Goal: Transaction & Acquisition: Purchase product/service

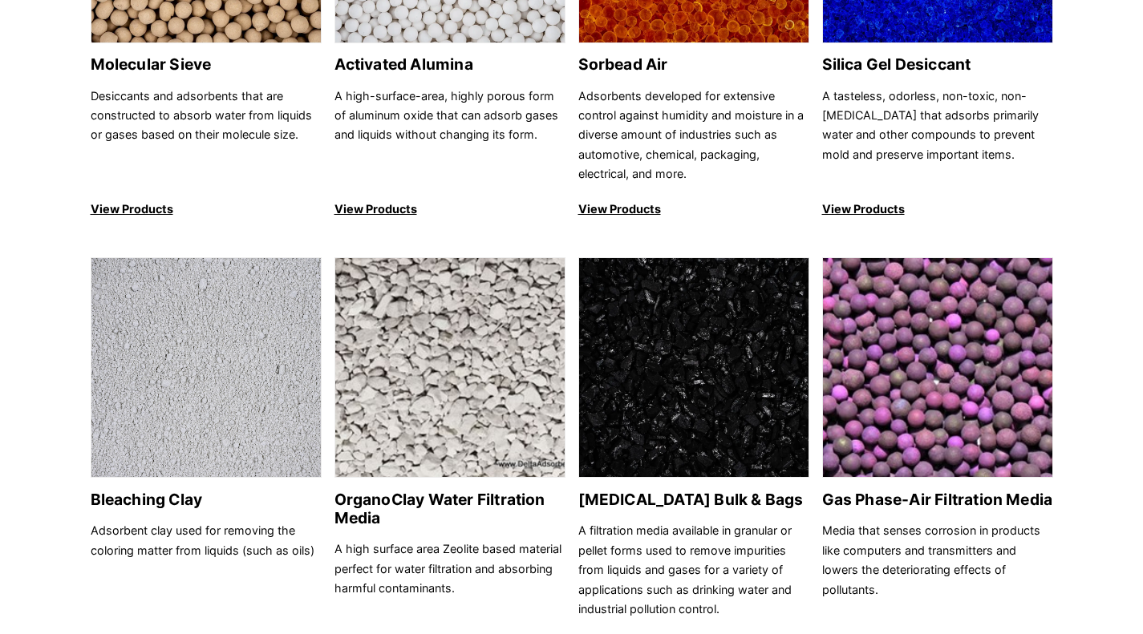
scroll to position [381, 0]
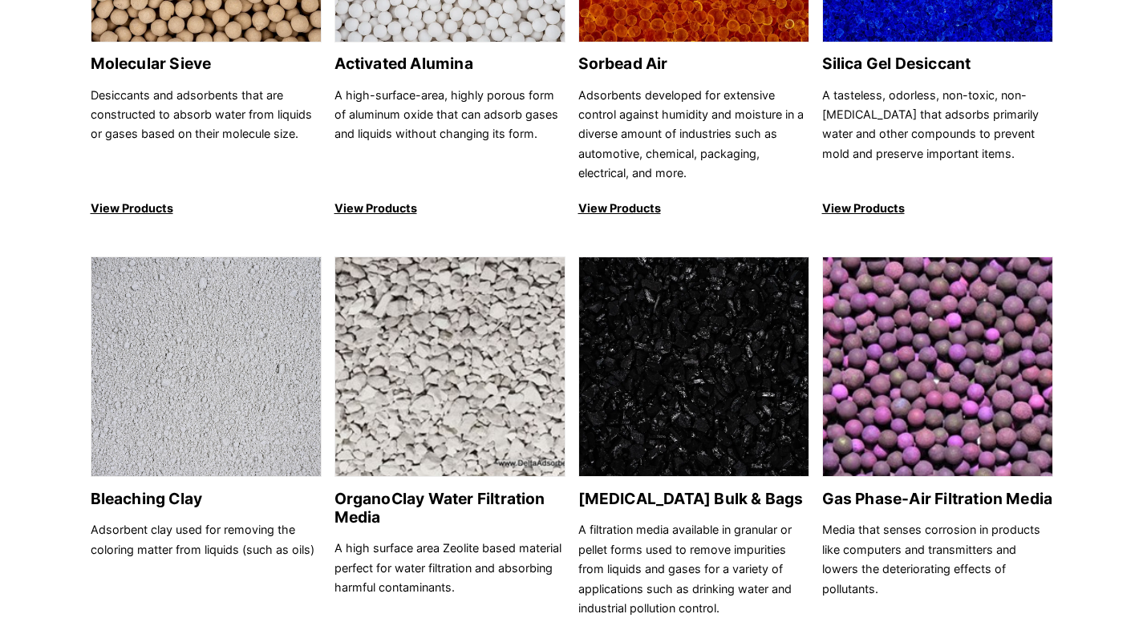
click at [655, 488] on link "Activated Carbon Bulk & Bags A filtration media available in granular or pellet…" at bounding box center [693, 455] width 231 height 397
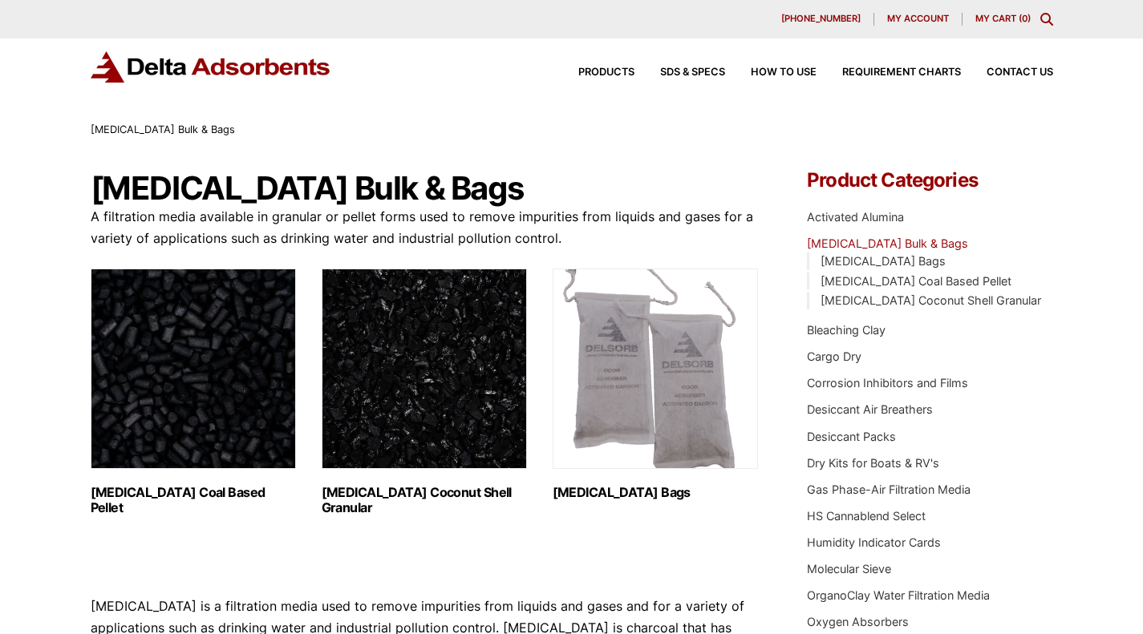
click at [203, 495] on h2 "Activated Carbon Coal Based Pellet (1)" at bounding box center [193, 500] width 205 height 30
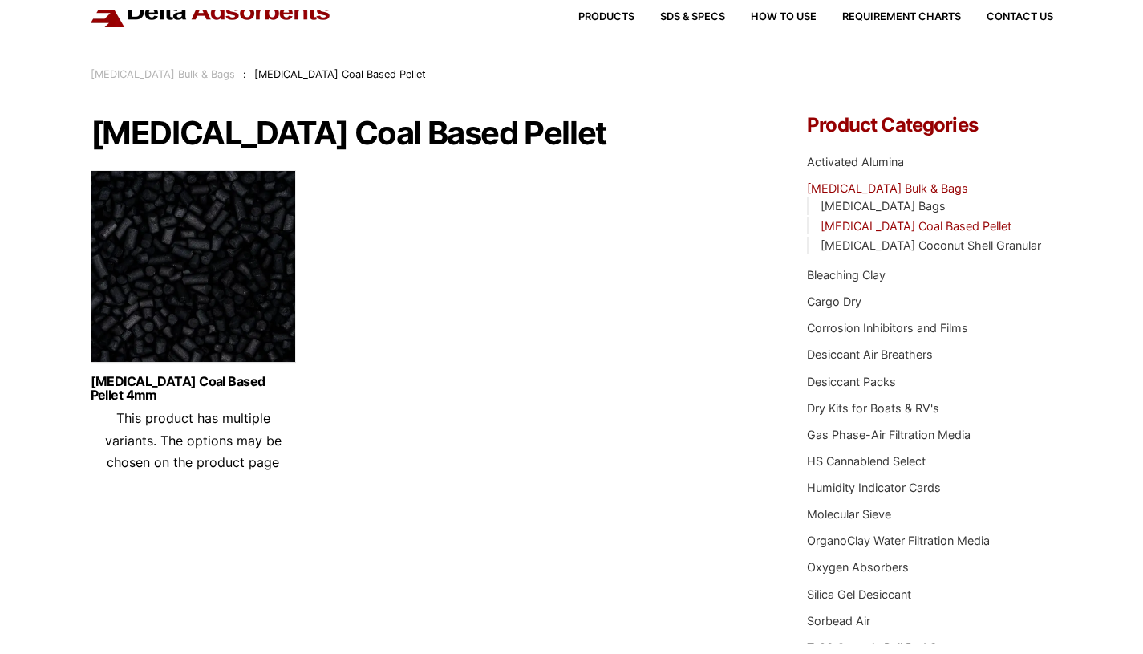
scroll to position [64, 0]
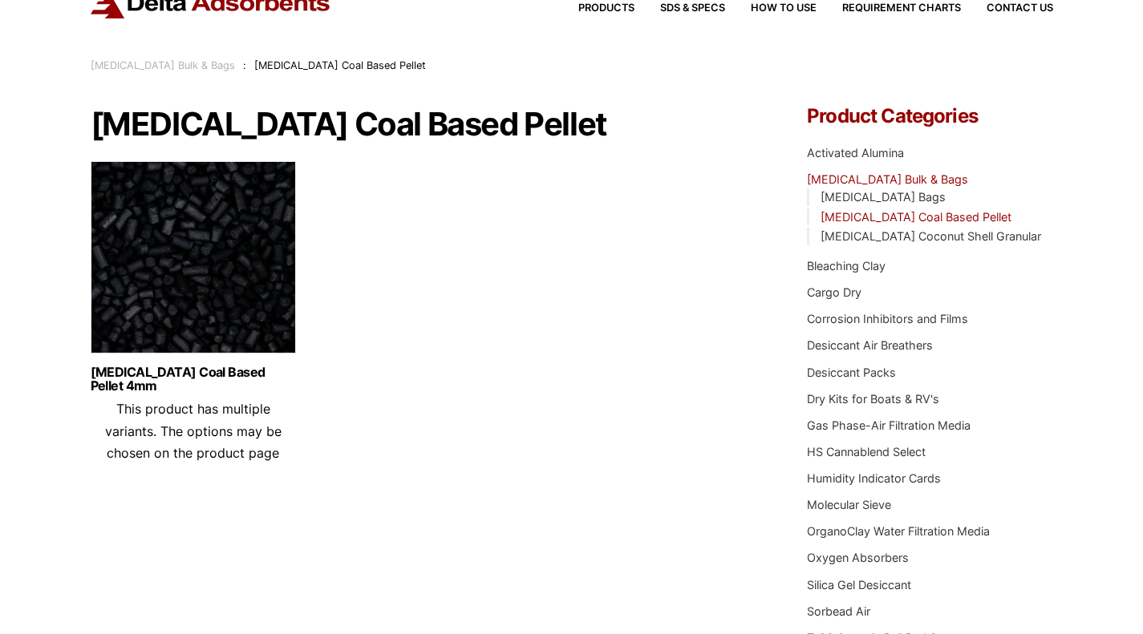
click at [205, 376] on link "Activated Carbon Coal Based Pellet 4mm" at bounding box center [193, 379] width 205 height 27
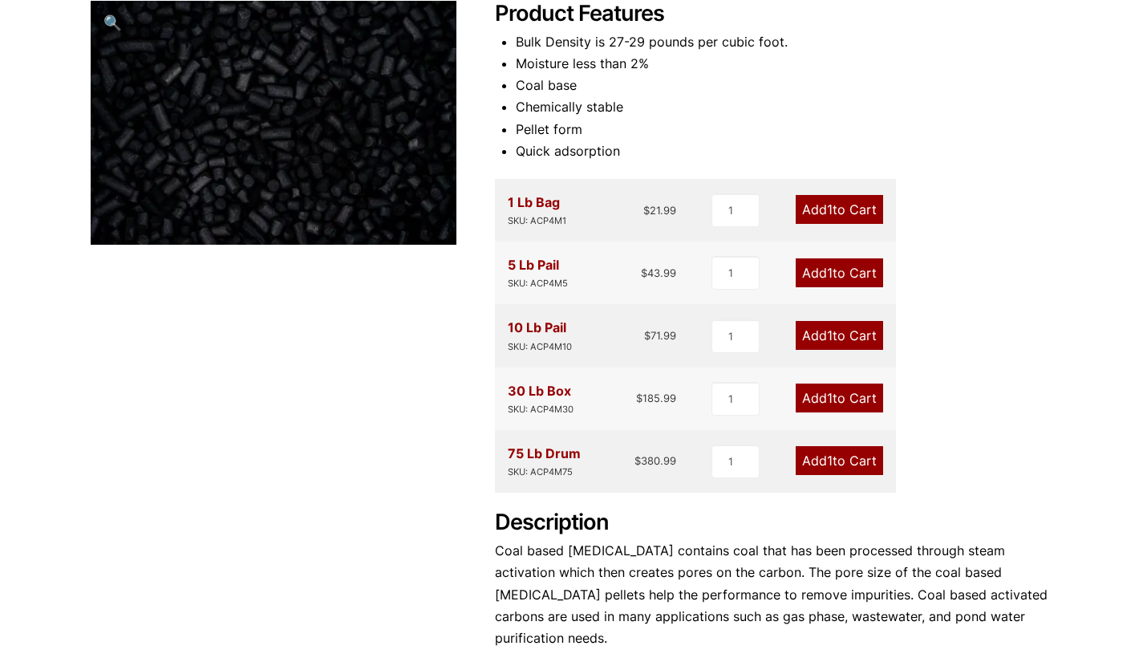
scroll to position [237, 0]
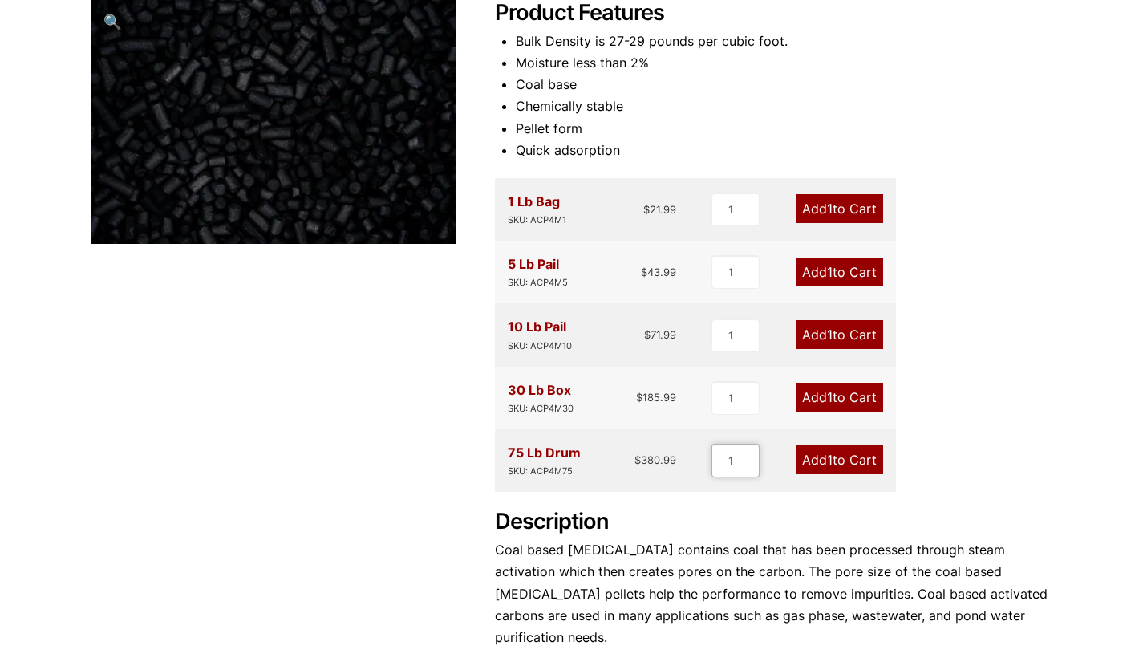
click at [732, 460] on input "1" at bounding box center [735, 461] width 48 height 34
type input "2"
click at [848, 456] on link "Add 2 to Cart" at bounding box center [838, 459] width 90 height 29
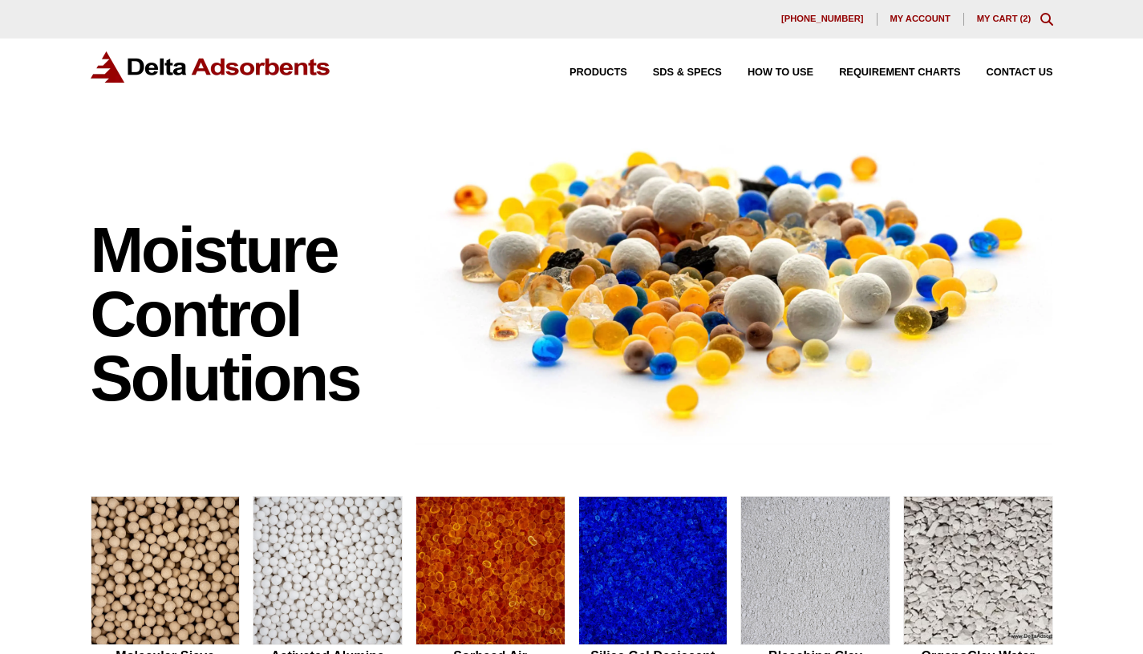
click at [1013, 15] on link "My Cart ( 2 )" at bounding box center [1004, 19] width 55 height 10
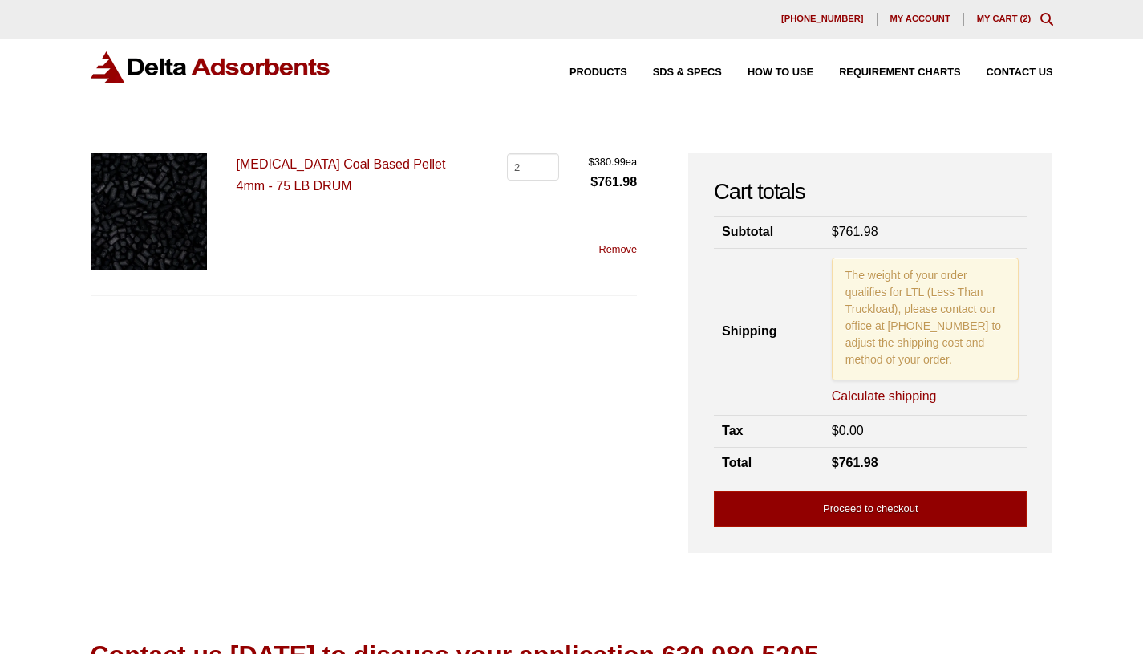
click at [908, 498] on link "Proceed to checkout" at bounding box center [870, 509] width 313 height 36
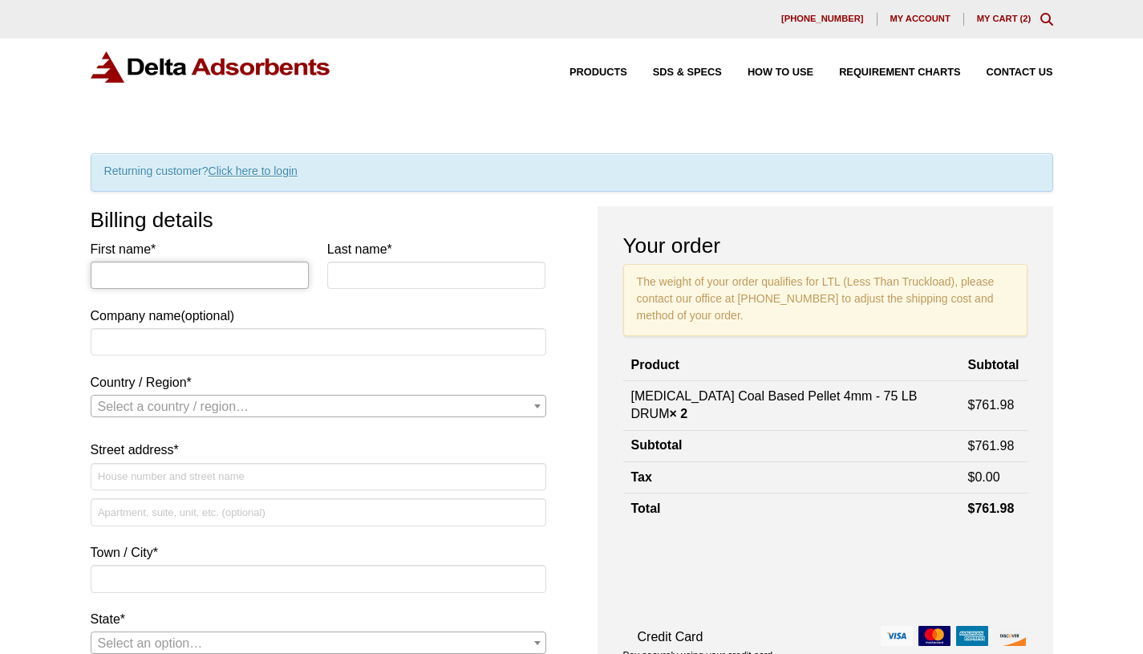
click at [187, 270] on input "First name *" at bounding box center [200, 274] width 219 height 27
type input "Levi"
type input "[PERSON_NAME]"
type input "Mission Valley Finish and Woodworks"
select select "US"
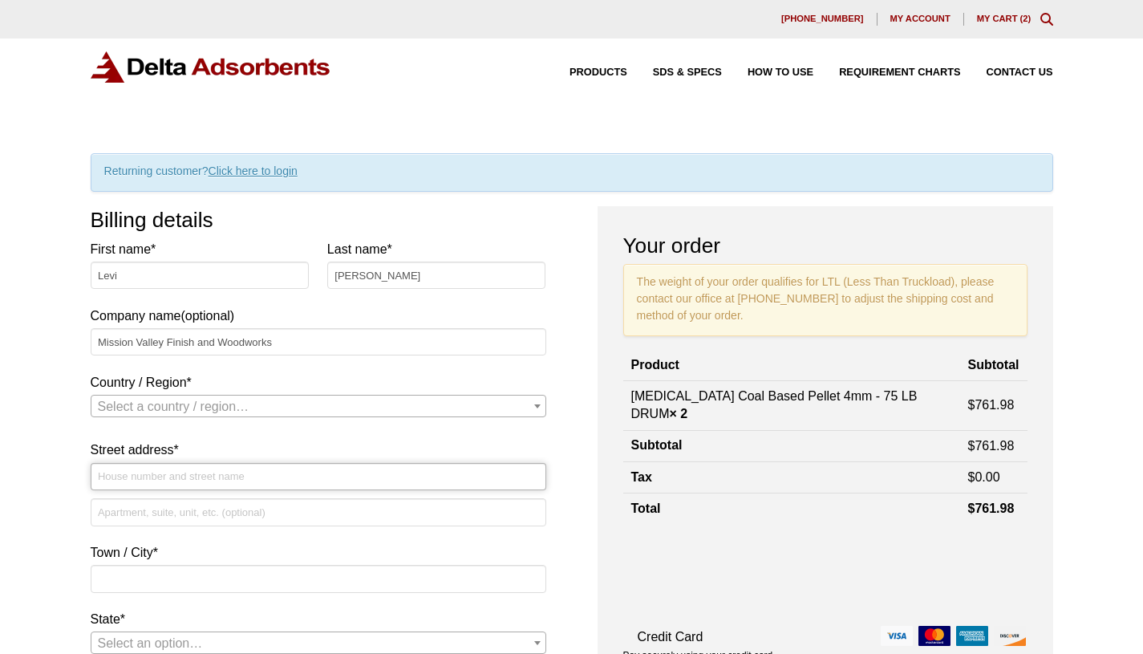
type input "[STREET_ADDRESS]"
type input "St. Ignatius MT"
type input "59865"
type input "4065318631"
type input "[EMAIL_ADDRESS][DOMAIN_NAME]"
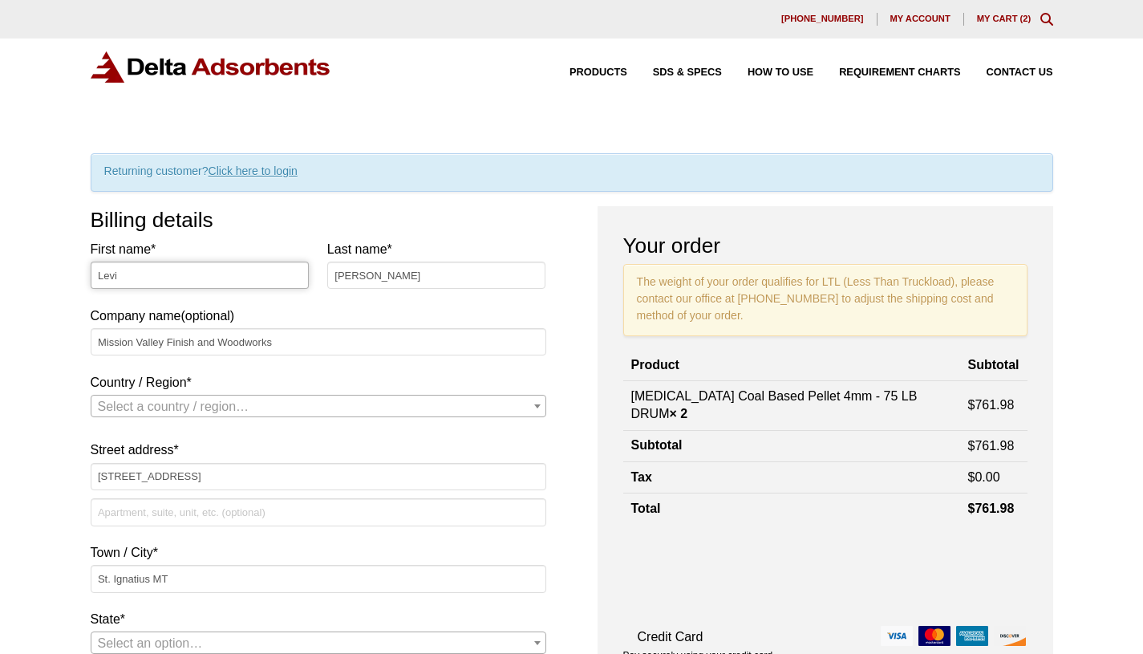
select select "US"
select select "MT"
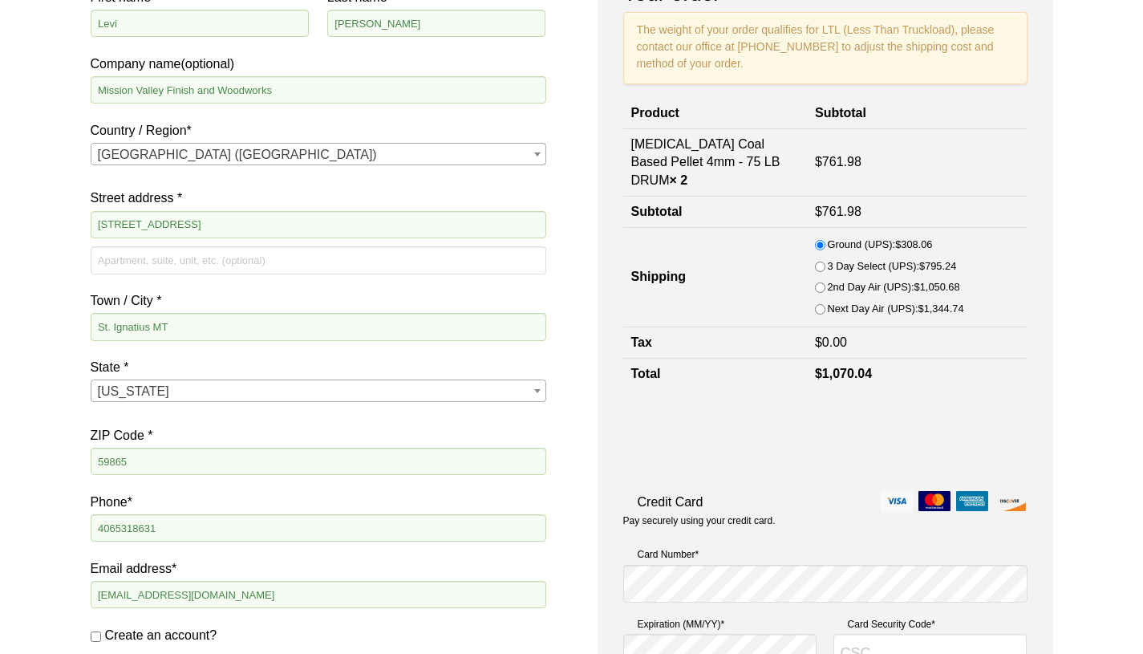
scroll to position [253, 0]
click at [209, 325] on input "St. Ignatius MT" at bounding box center [319, 324] width 456 height 27
type input "St. [PERSON_NAME]"
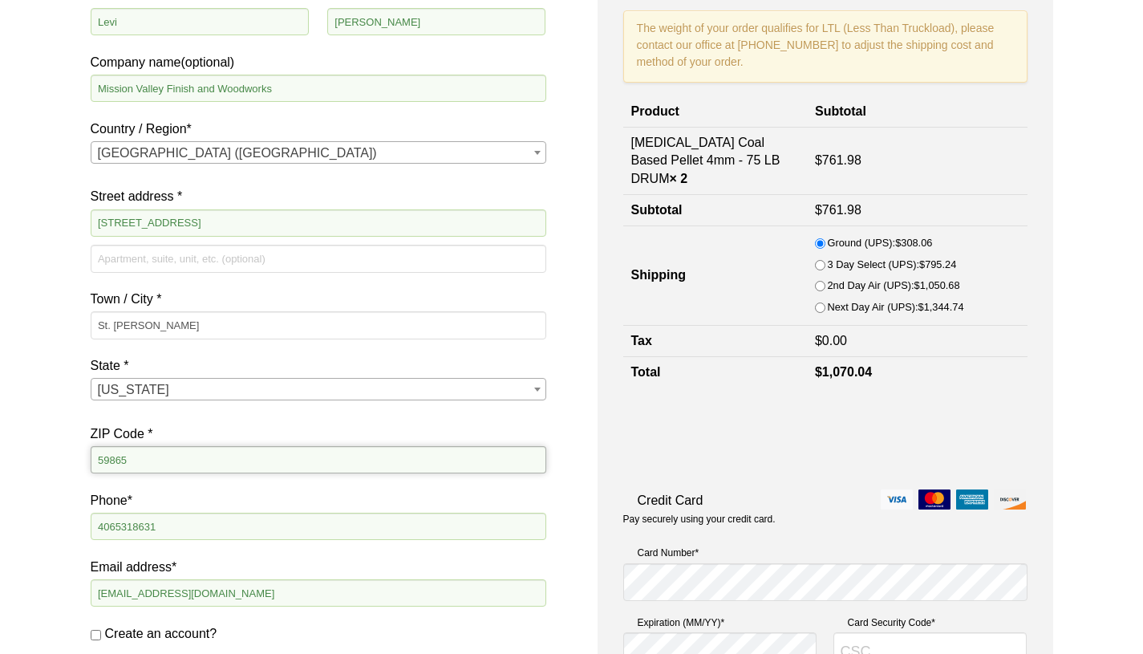
click at [337, 448] on input "59865" at bounding box center [319, 459] width 456 height 27
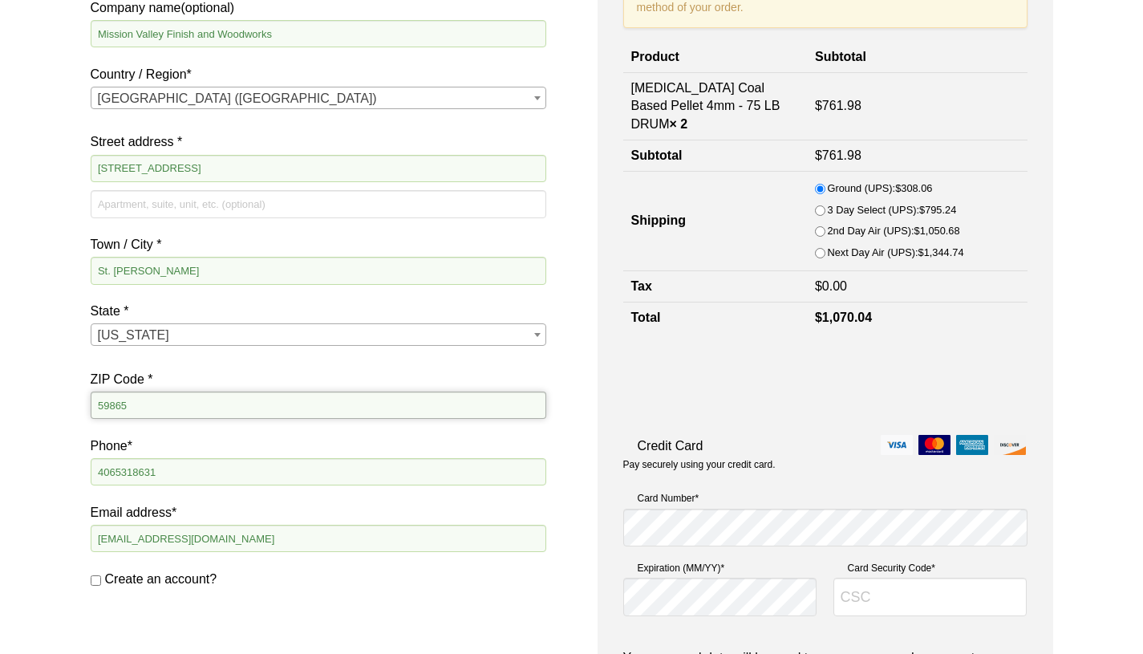
scroll to position [303, 0]
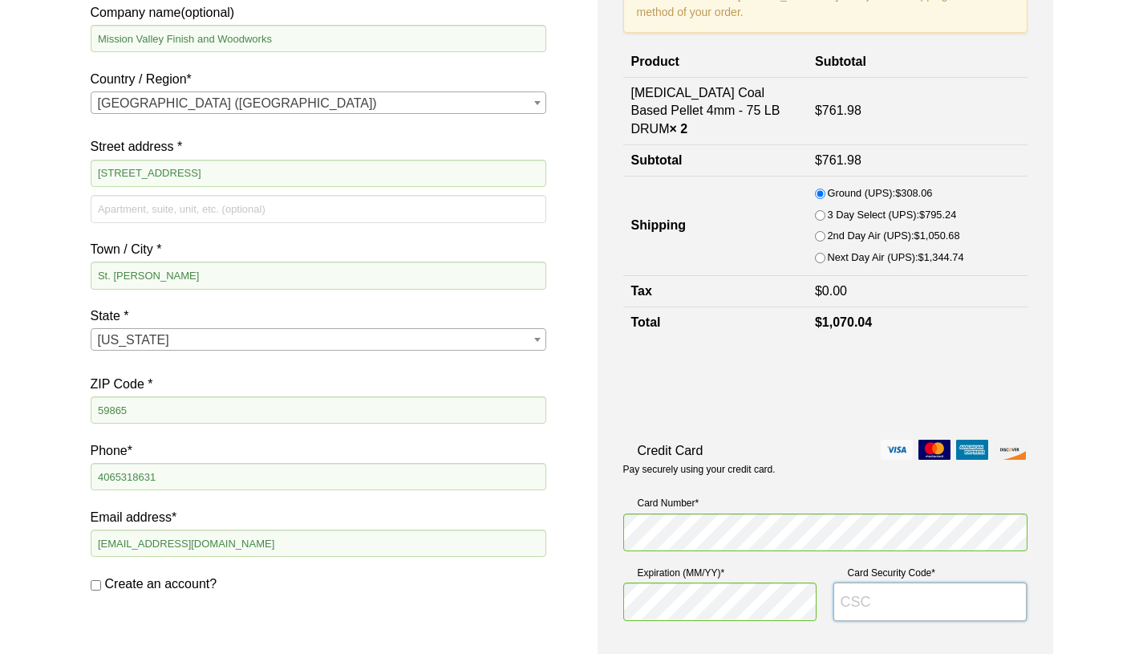
click at [901, 589] on input "Card Security Code *" at bounding box center [930, 601] width 194 height 38
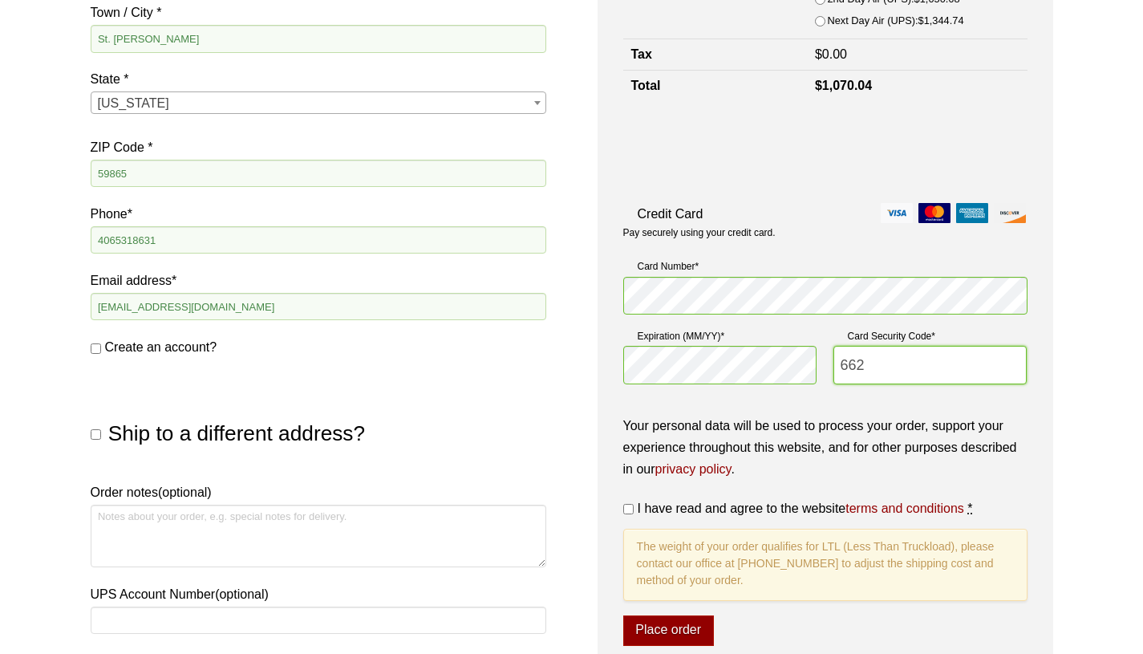
scroll to position [541, 0]
type input "662"
click at [625, 507] on input "I have read and agree to the website terms and conditions *" at bounding box center [628, 508] width 10 height 10
checkbox input "true"
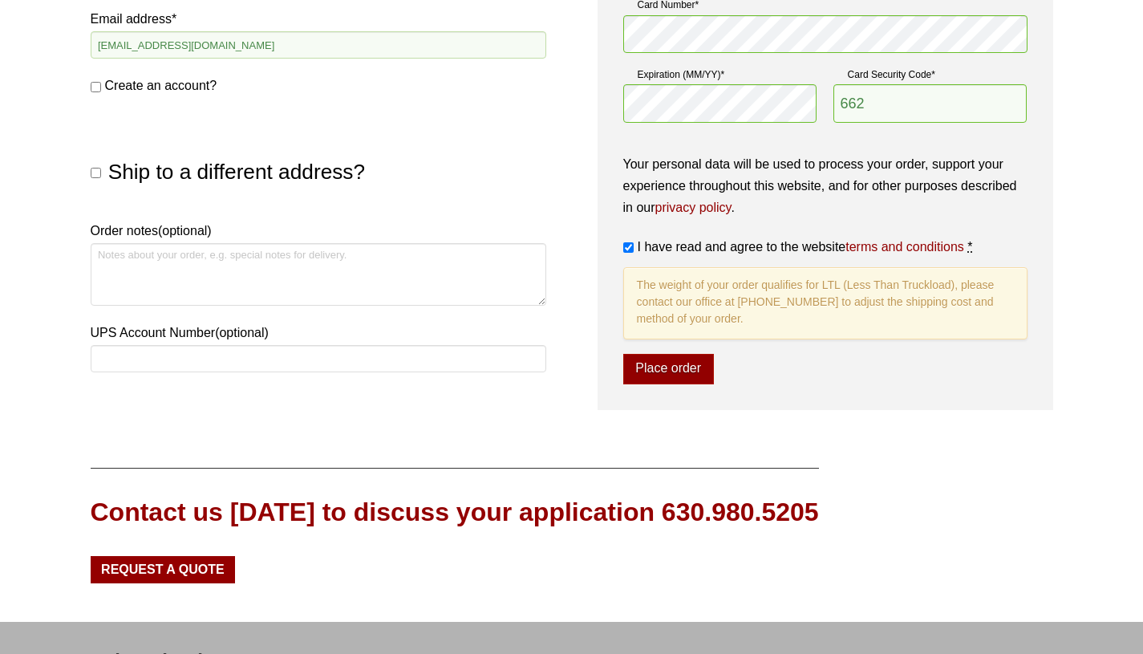
scroll to position [818, 0]
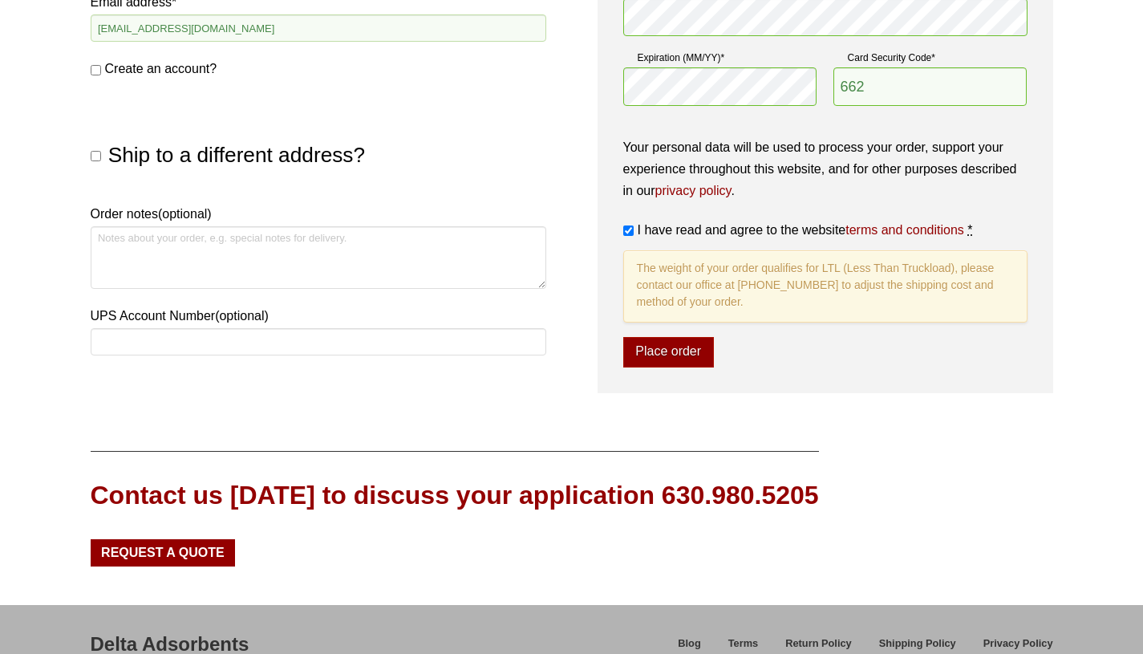
click at [678, 354] on button "Place order" at bounding box center [668, 352] width 91 height 30
